Goal: Book appointment/travel/reservation

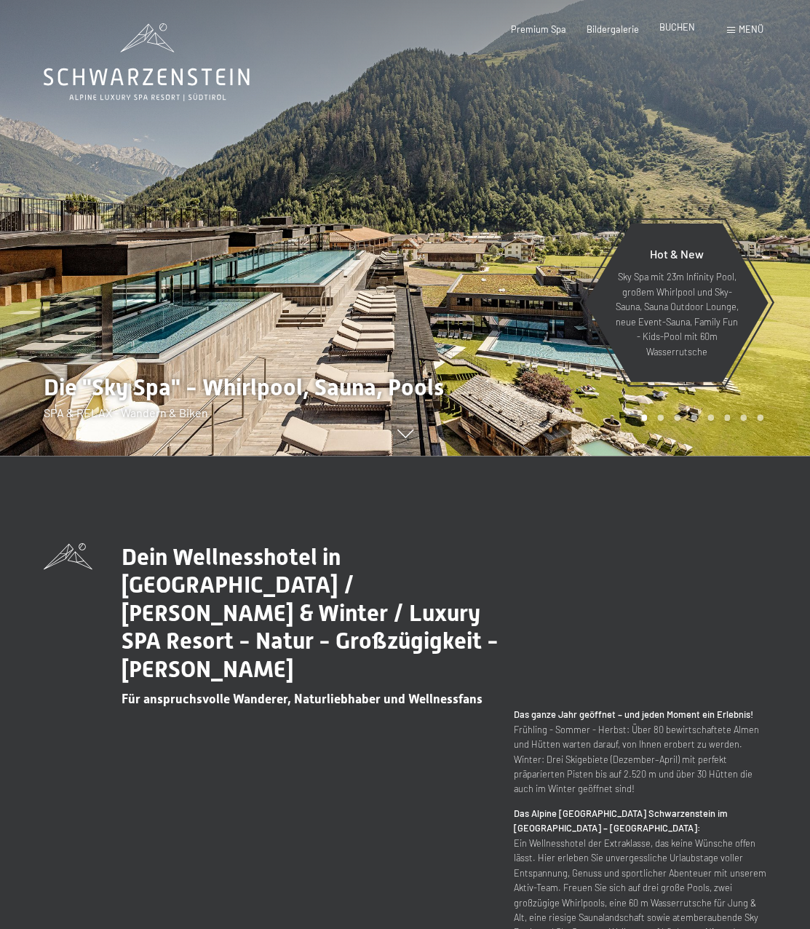
click at [680, 25] on span "BUCHEN" at bounding box center [678, 27] width 36 height 12
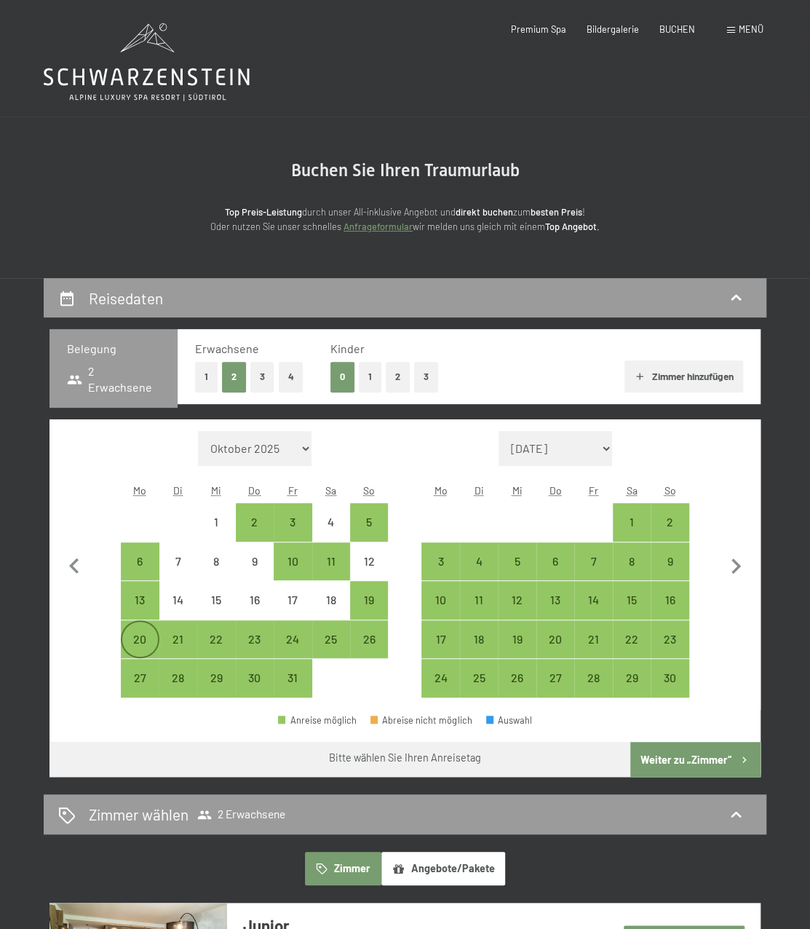
click at [143, 633] on div "20" at bounding box center [139, 650] width 35 height 35
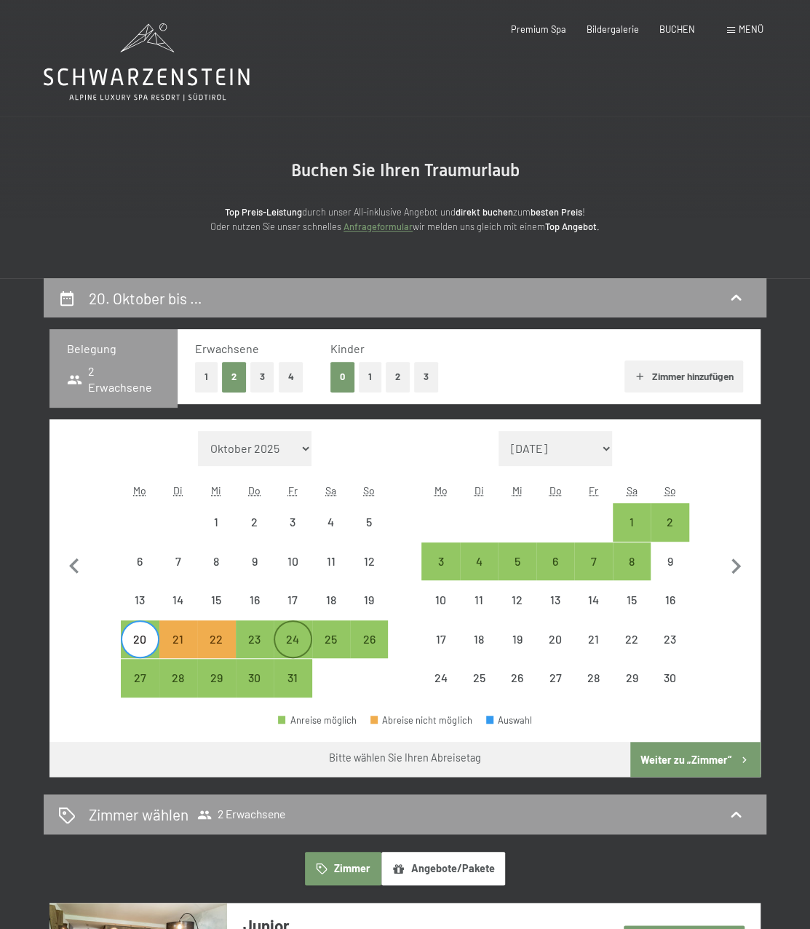
click at [306, 628] on div "24" at bounding box center [292, 639] width 35 height 35
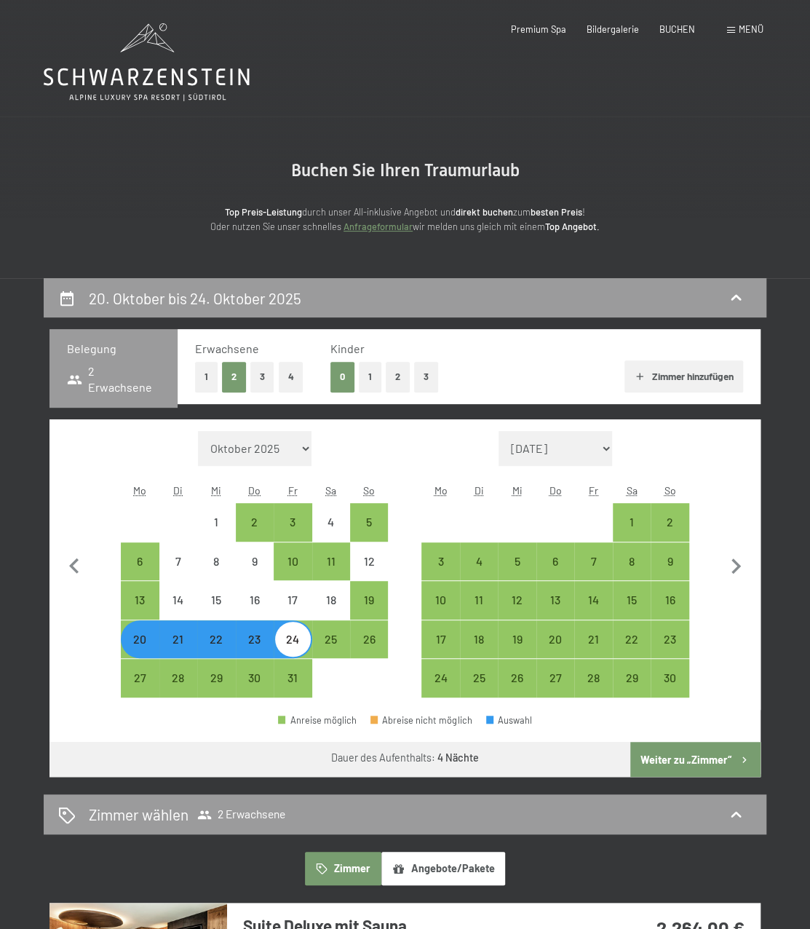
click at [691, 751] on button "Weiter zu „Zimmer“" at bounding box center [695, 759] width 130 height 35
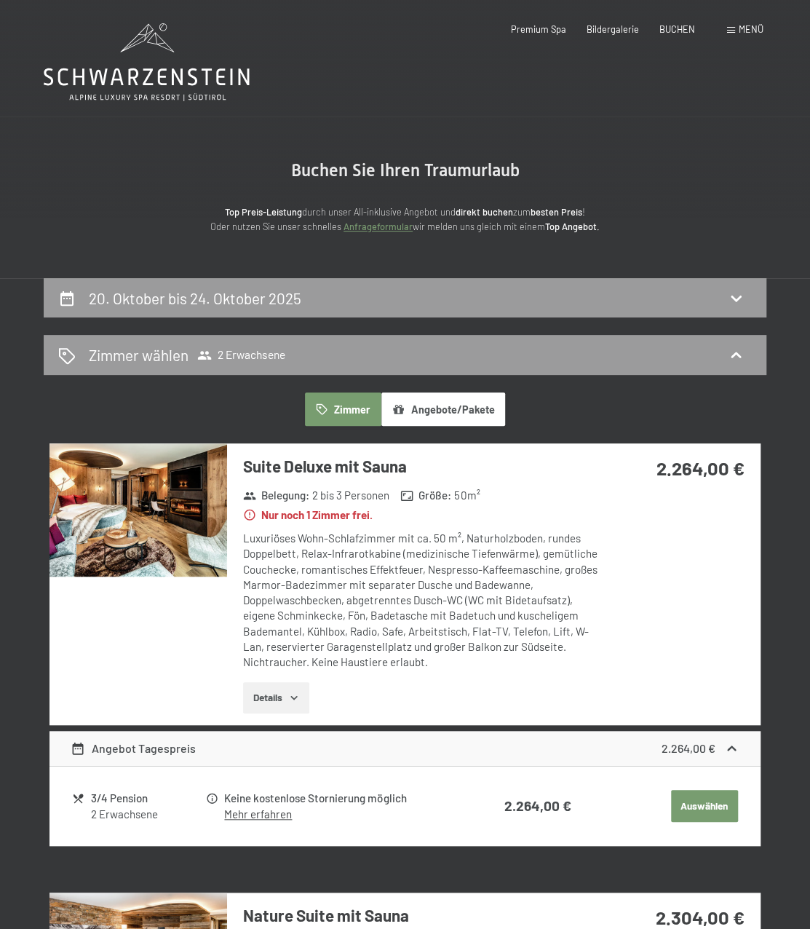
click at [138, 55] on icon at bounding box center [147, 62] width 206 height 78
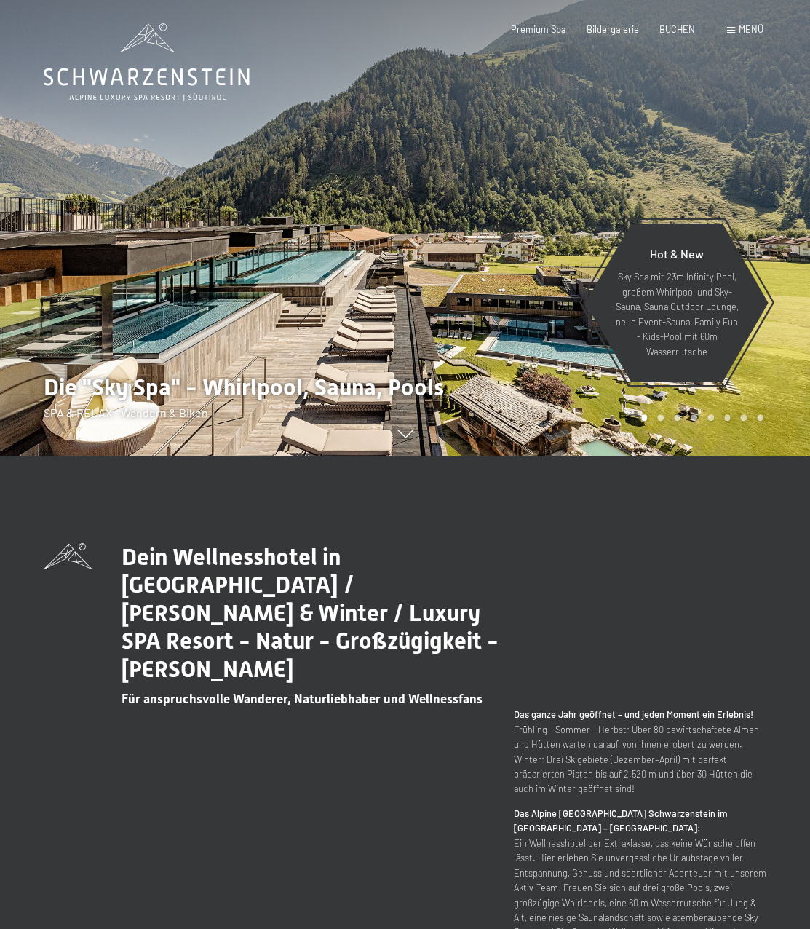
click at [748, 30] on span "Menü" at bounding box center [751, 29] width 25 height 12
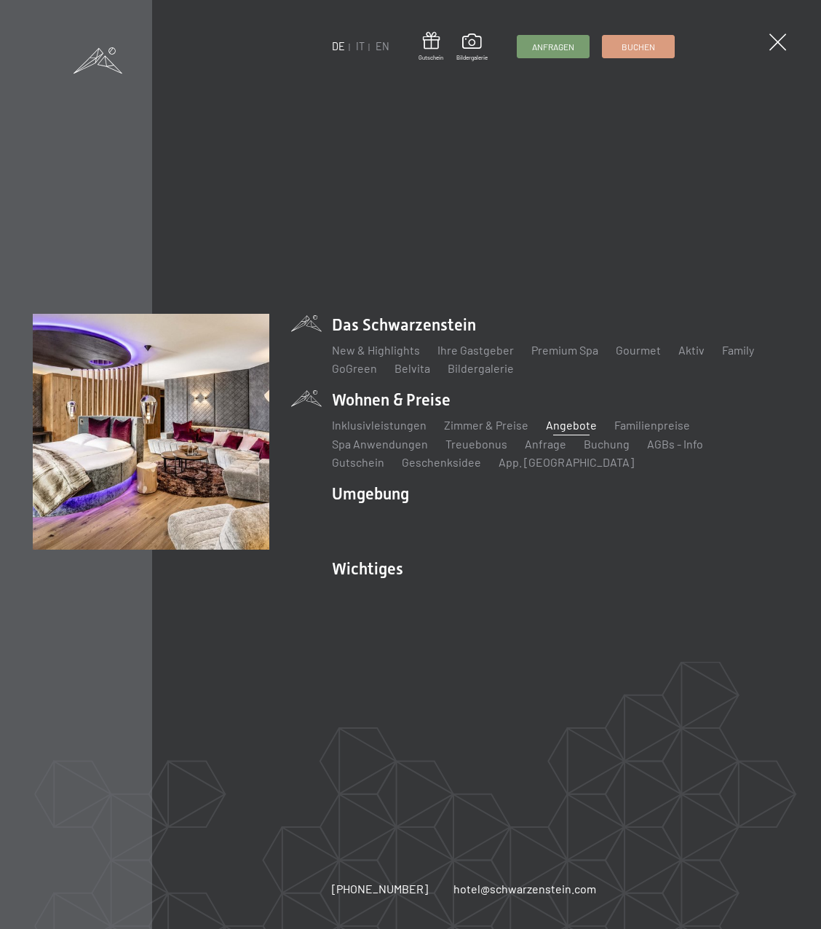
click at [575, 427] on link "Angebote" at bounding box center [571, 425] width 51 height 14
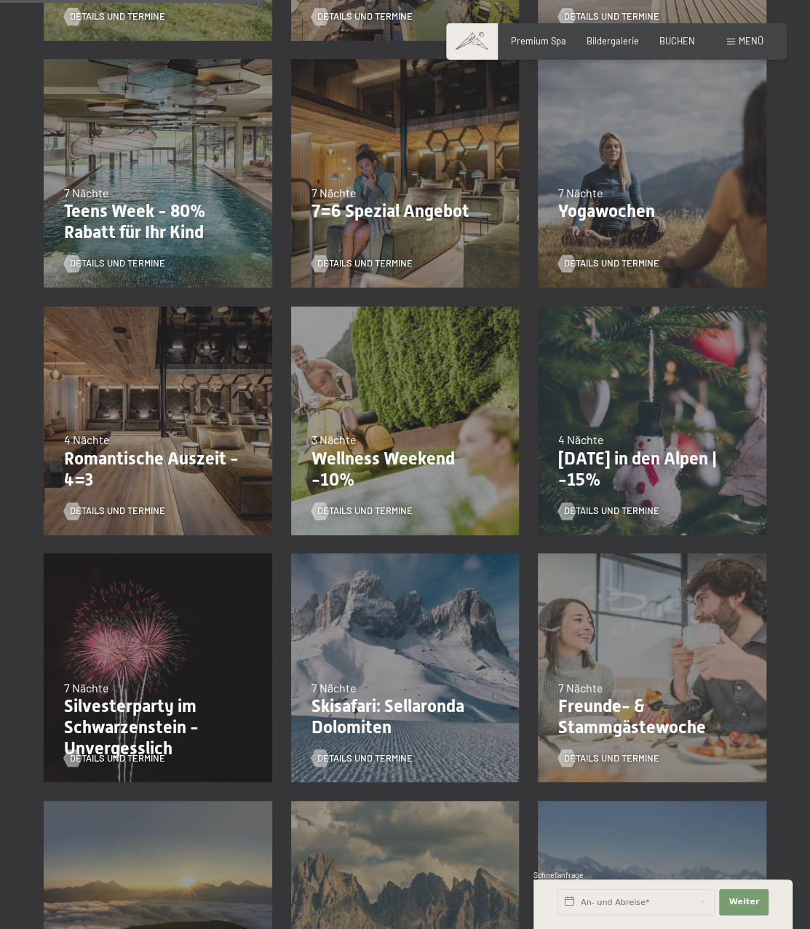
scroll to position [582, 0]
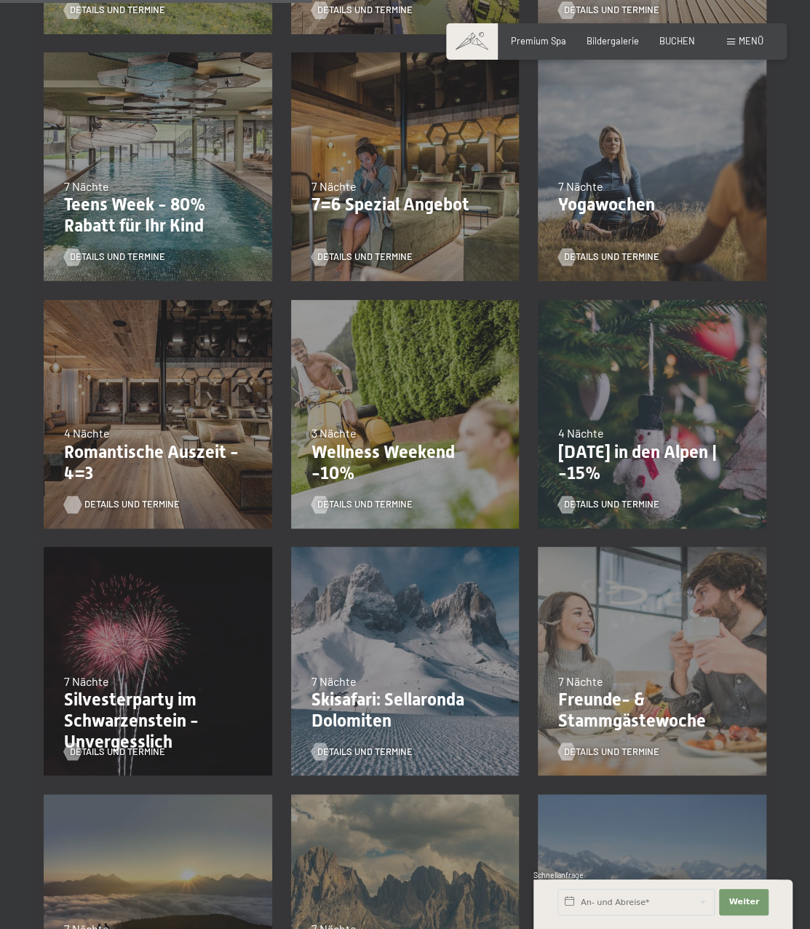
click at [124, 506] on span "Details und Termine" at bounding box center [131, 504] width 95 height 13
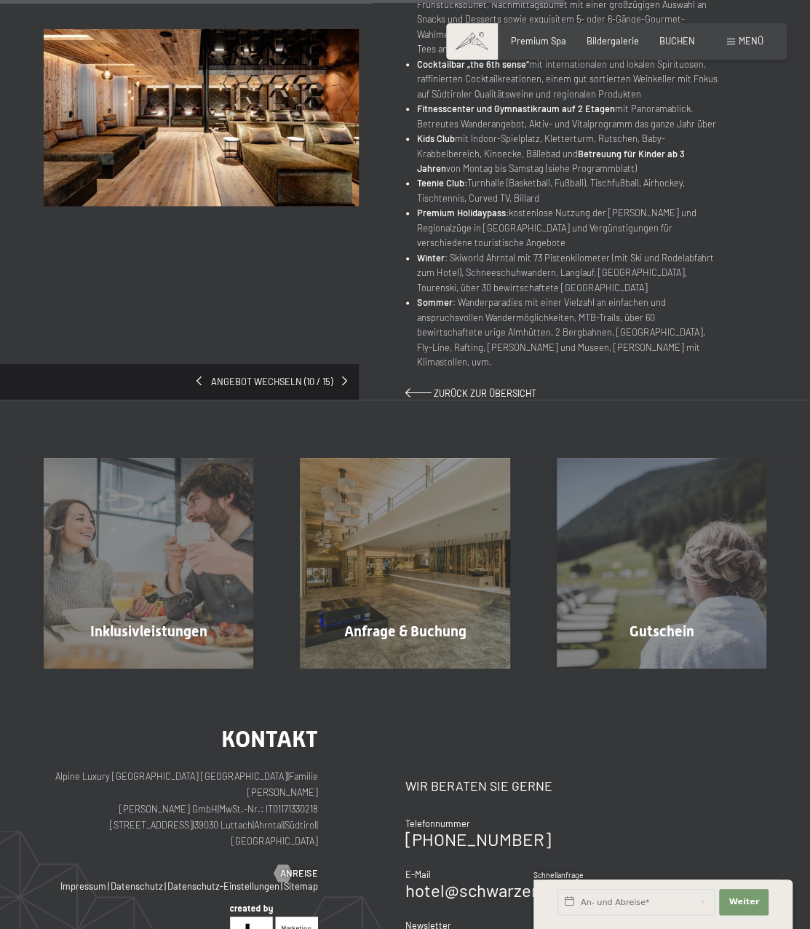
scroll to position [728, 0]
